Goal: Check status: Check status

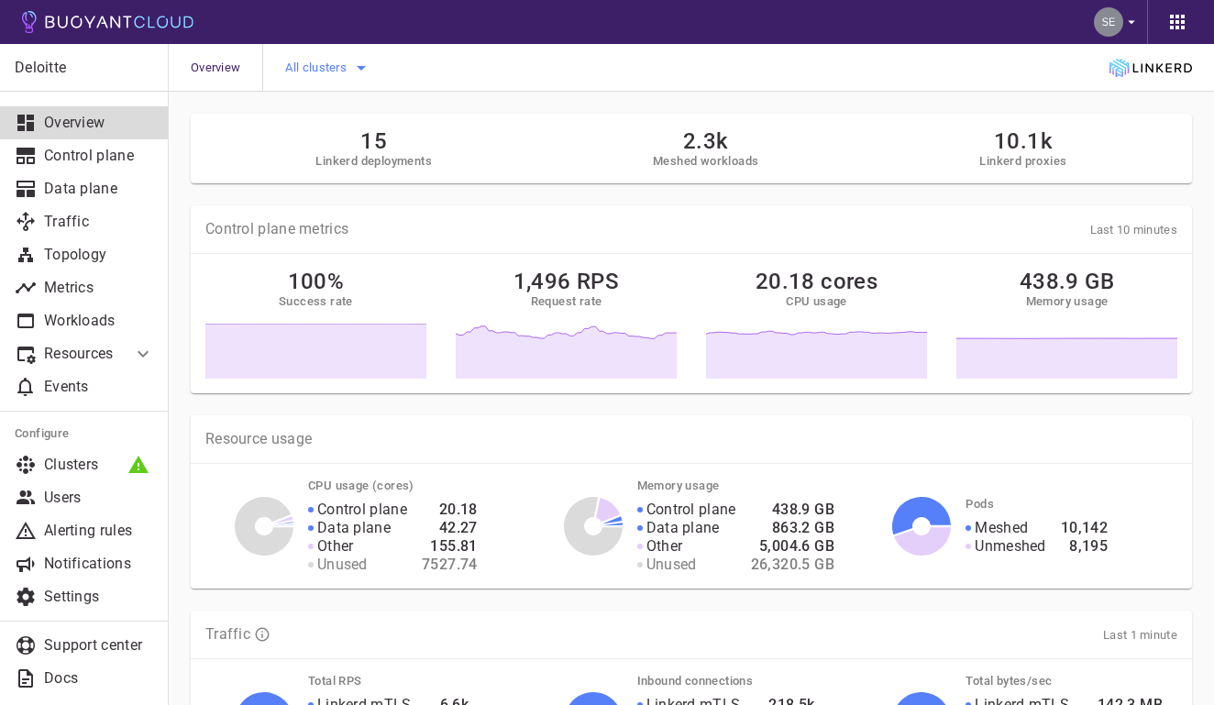
click at [360, 71] on icon "button" at bounding box center [361, 68] width 22 height 22
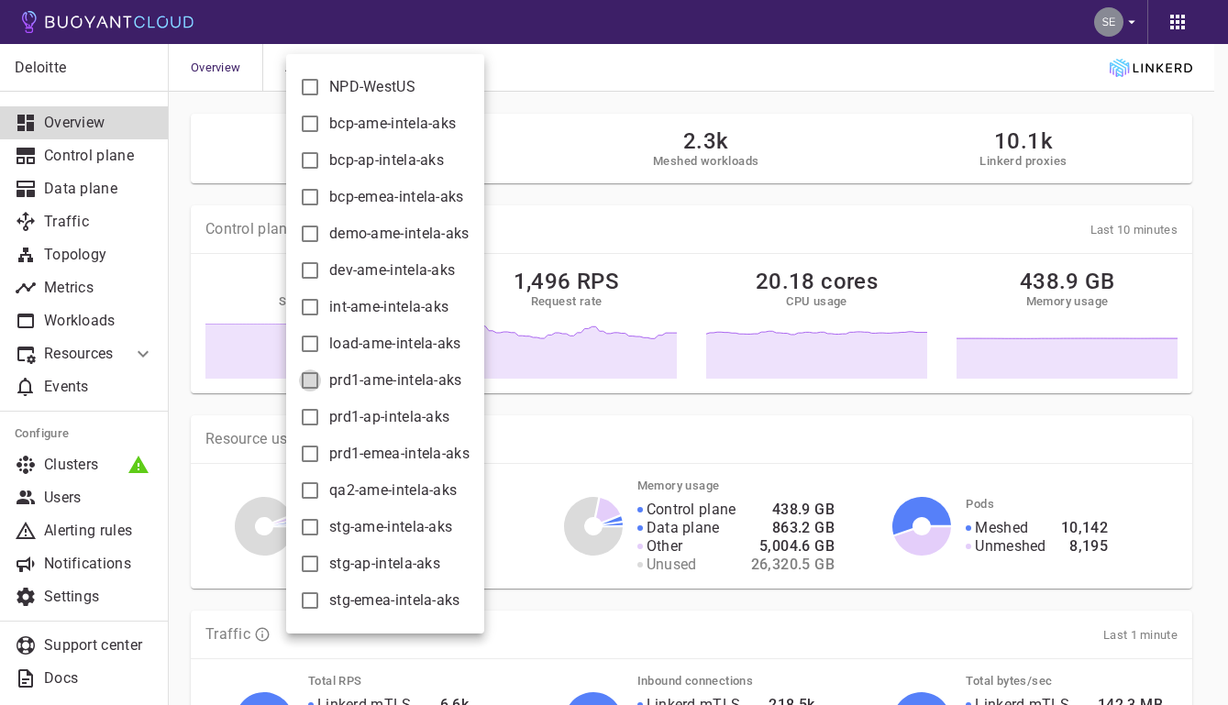
click at [312, 381] on input "prd1-ame-intela-aks" at bounding box center [310, 381] width 22 height 22
checkbox input "true"
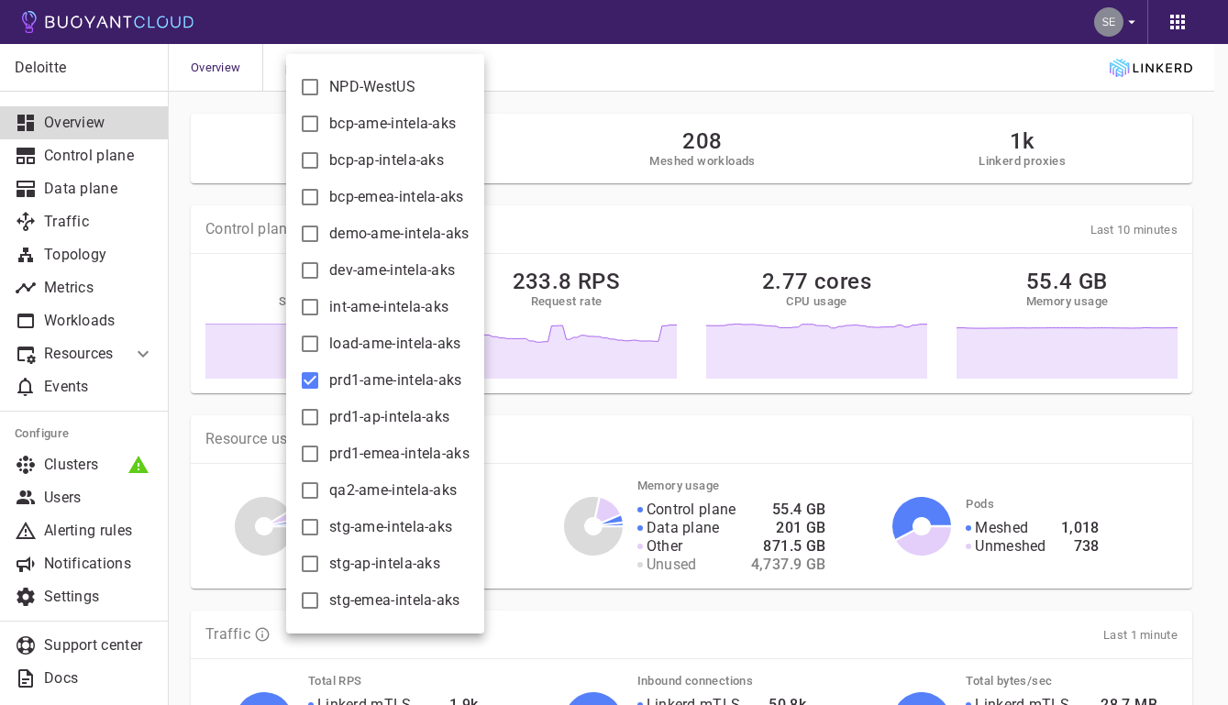
click at [312, 414] on input "prd1-ap-intela-aks" at bounding box center [310, 417] width 22 height 22
checkbox input "true"
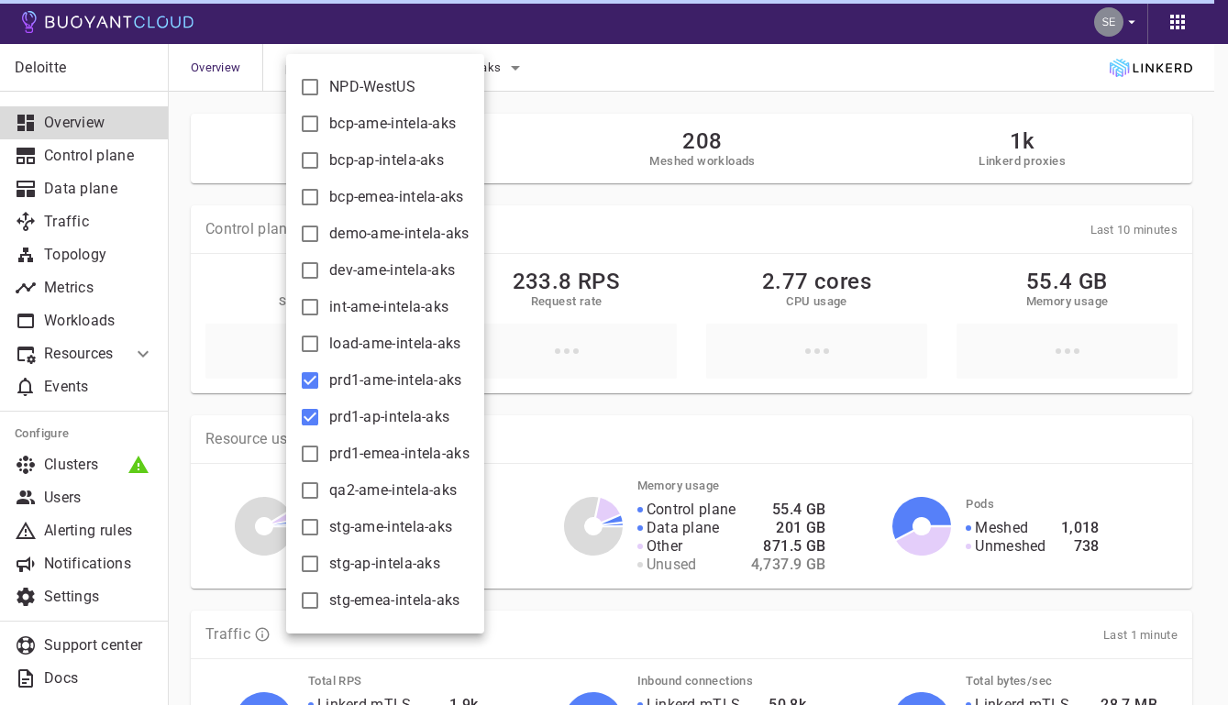
click at [312, 453] on input "prd1-emea-intela-aks" at bounding box center [310, 454] width 22 height 22
checkbox input "true"
